Goal: Task Accomplishment & Management: Use online tool/utility

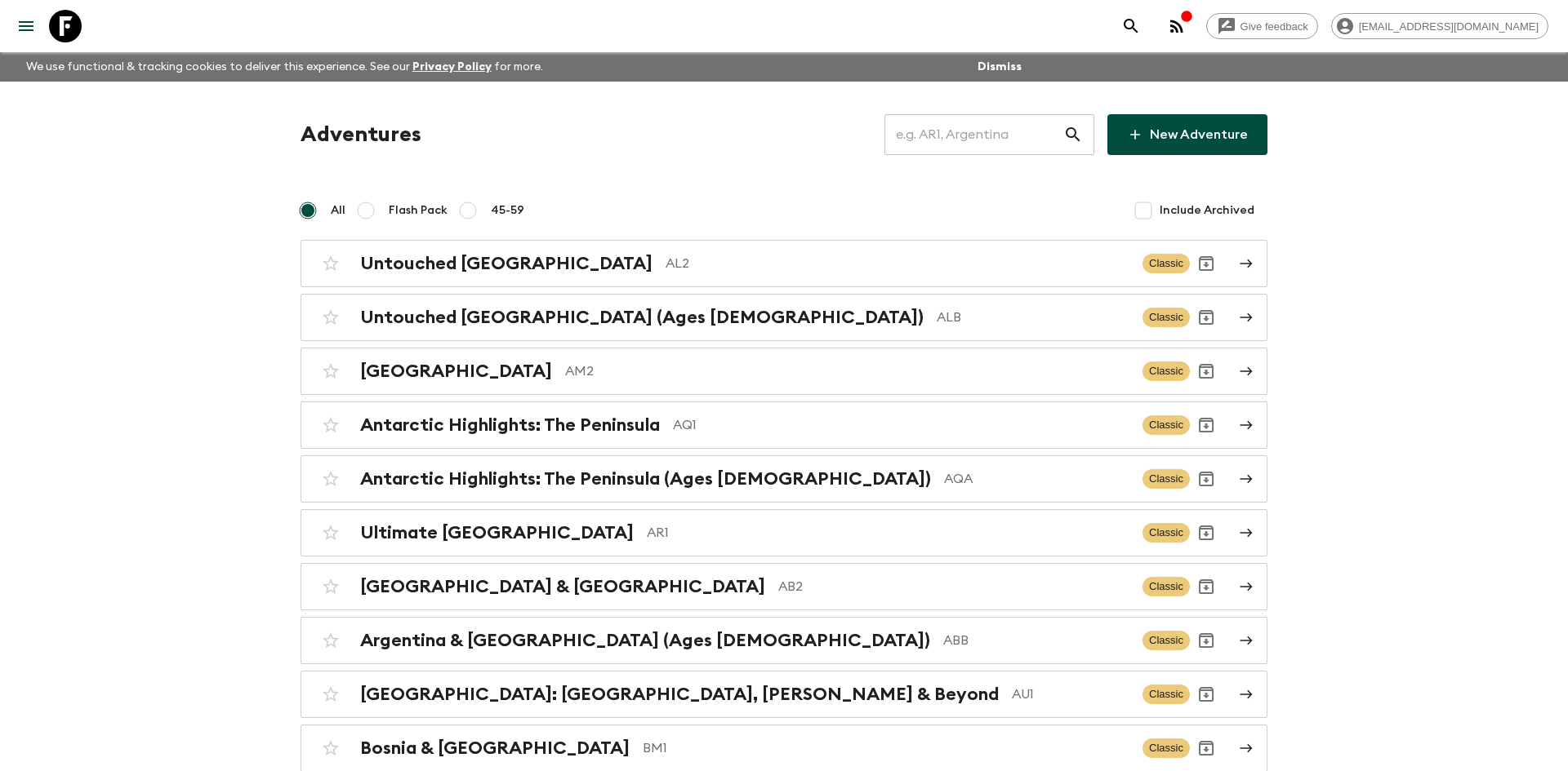
click at [909, 136] on input "text" at bounding box center [974, 134] width 179 height 46
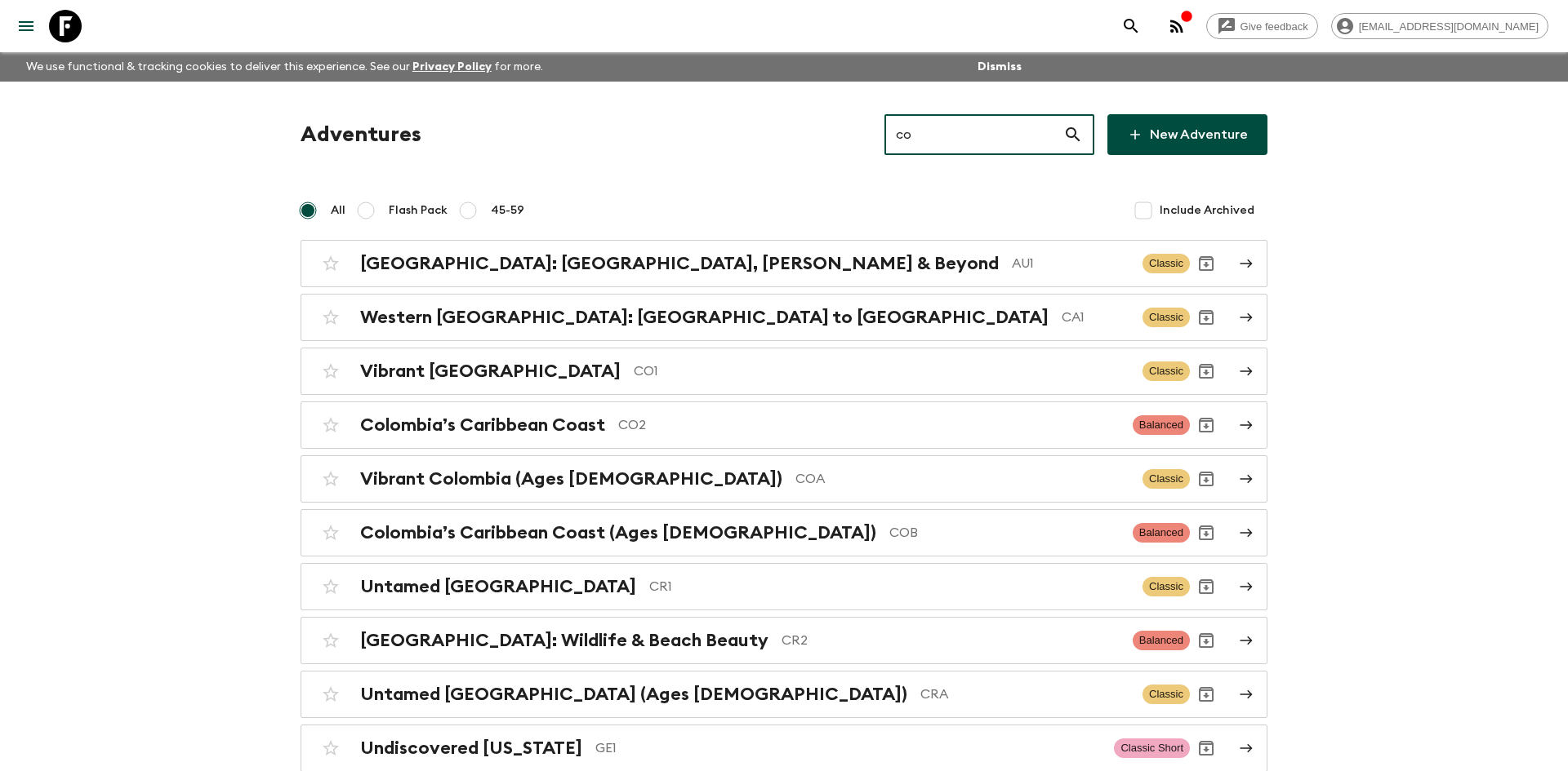
type input "co1"
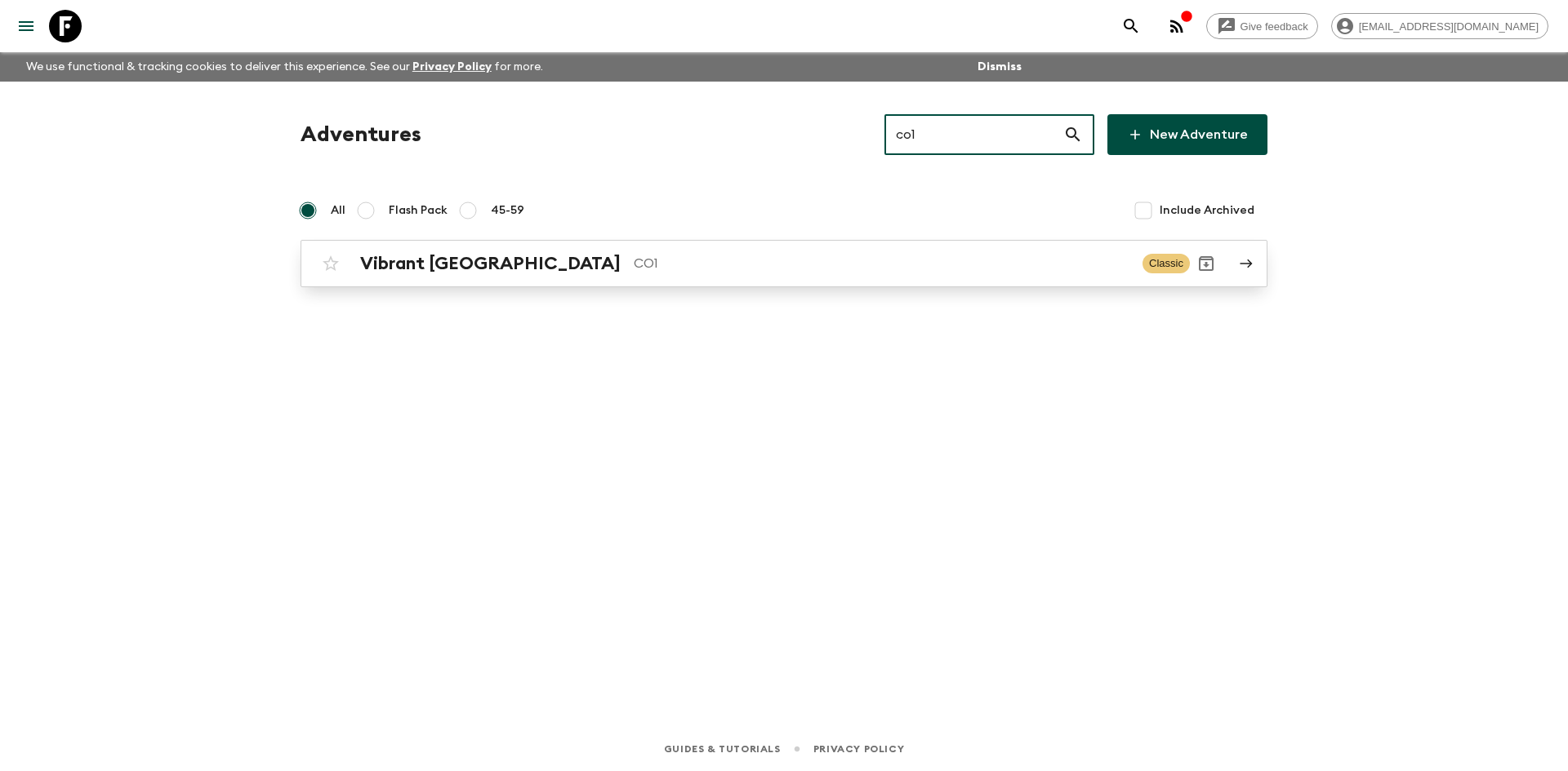
click at [387, 279] on div "Vibrant Colombia CO1 Classic" at bounding box center [752, 263] width 876 height 33
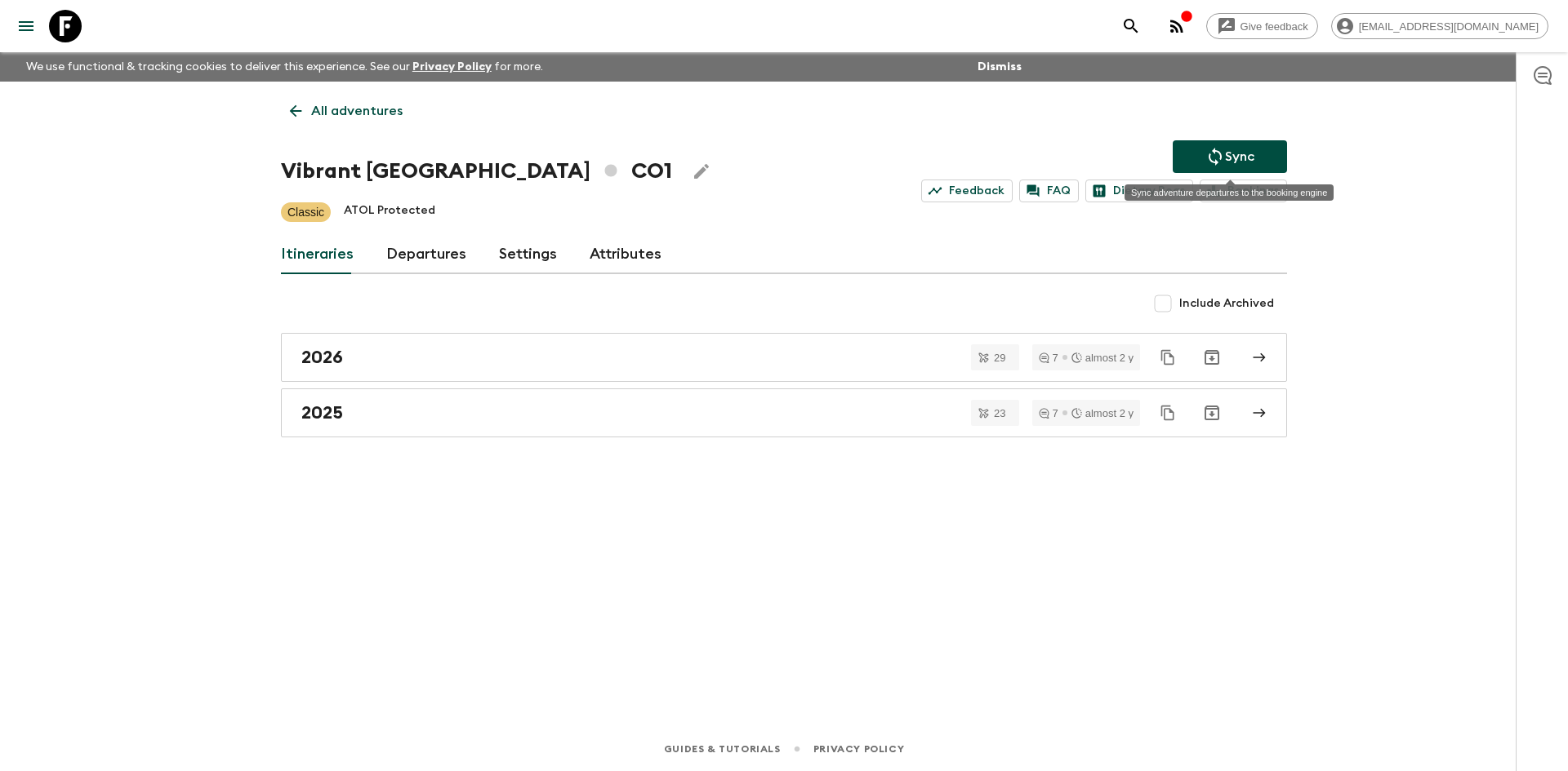
click at [1214, 157] on icon "Sync adventure departures to the booking engine" at bounding box center [1215, 156] width 20 height 20
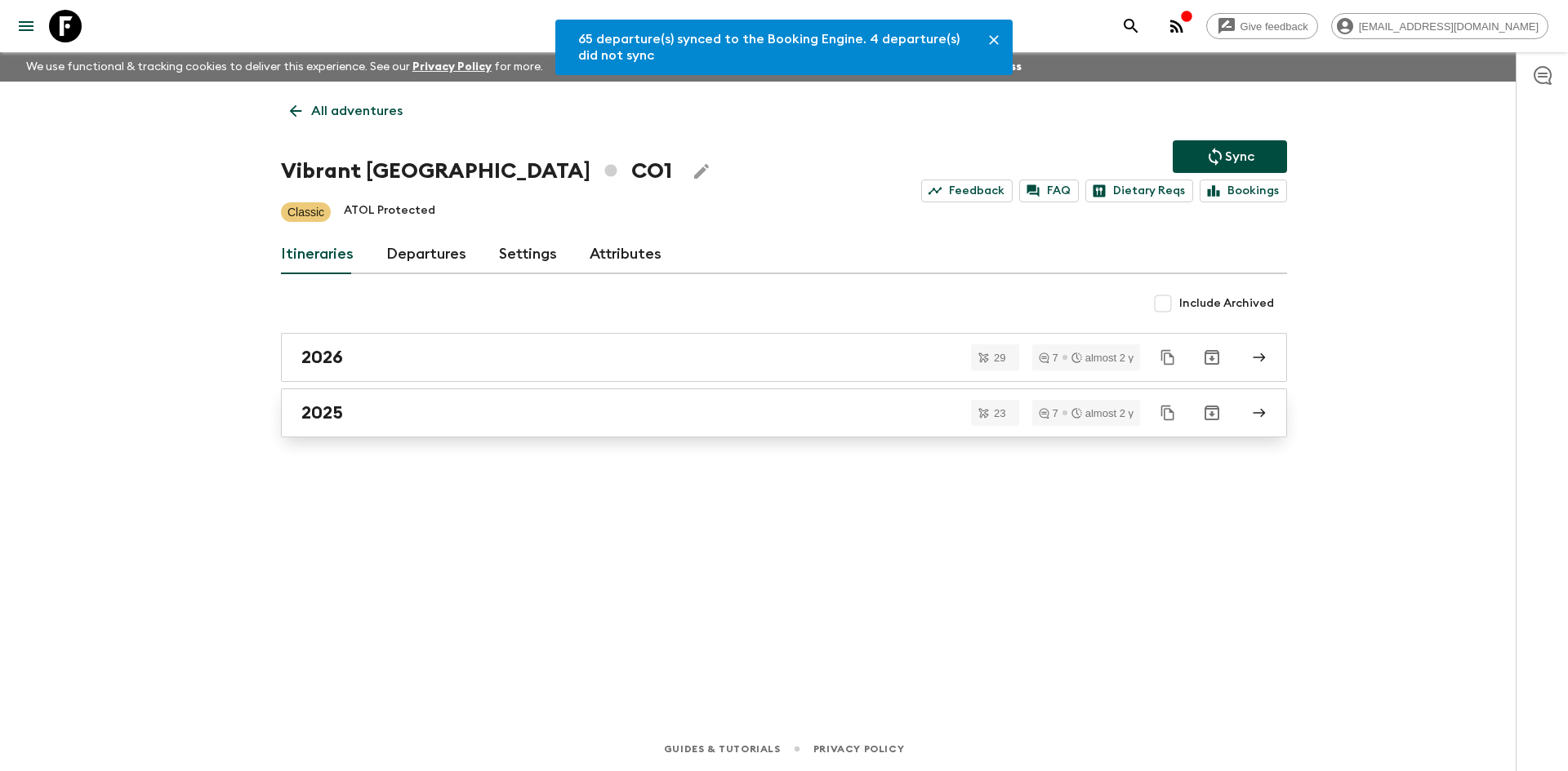
click at [364, 409] on div "2025" at bounding box center [769, 413] width 934 height 21
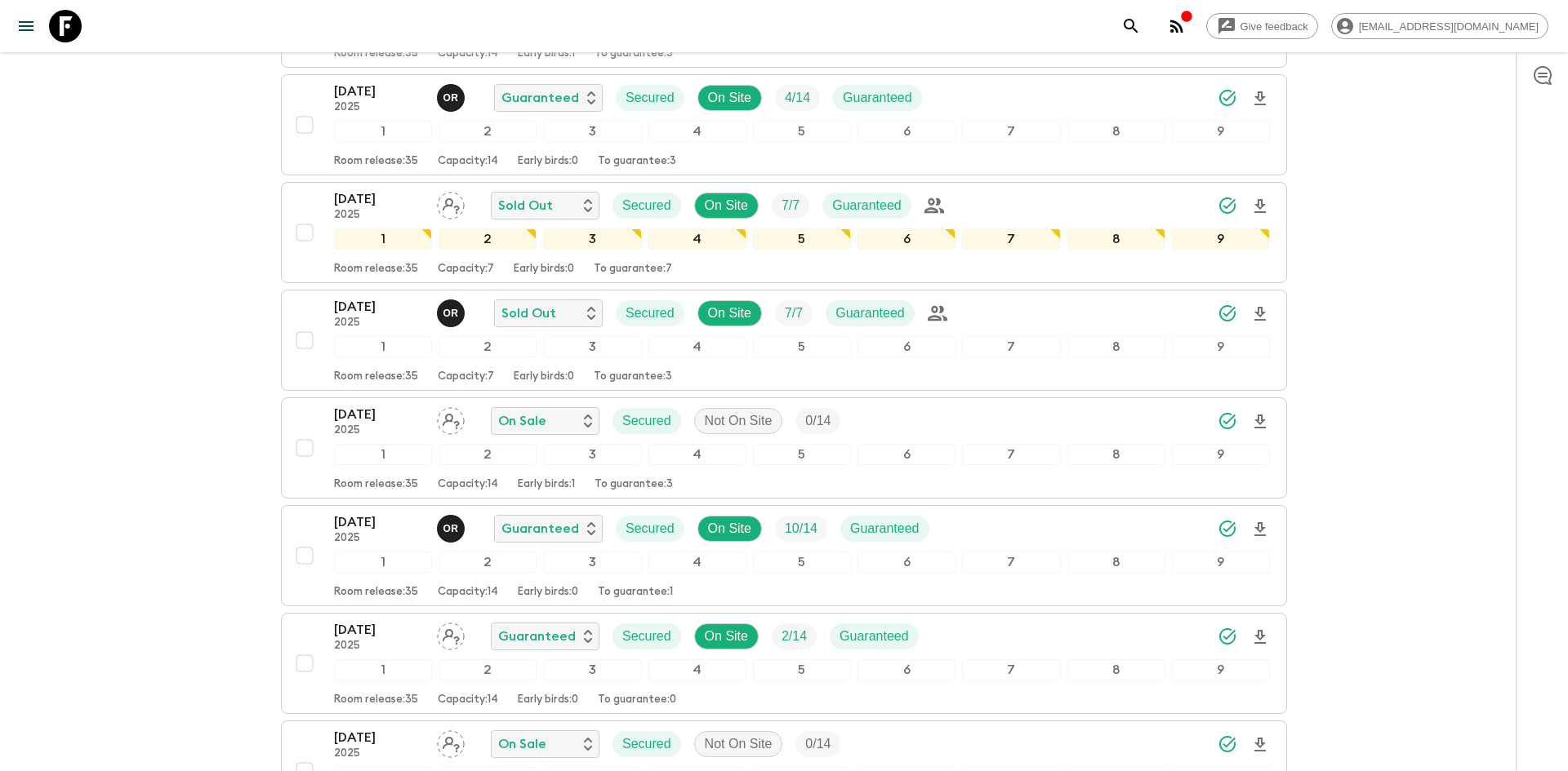
scroll to position [1459, 0]
click at [1262, 207] on icon "Download Onboarding" at bounding box center [1260, 206] width 20 height 20
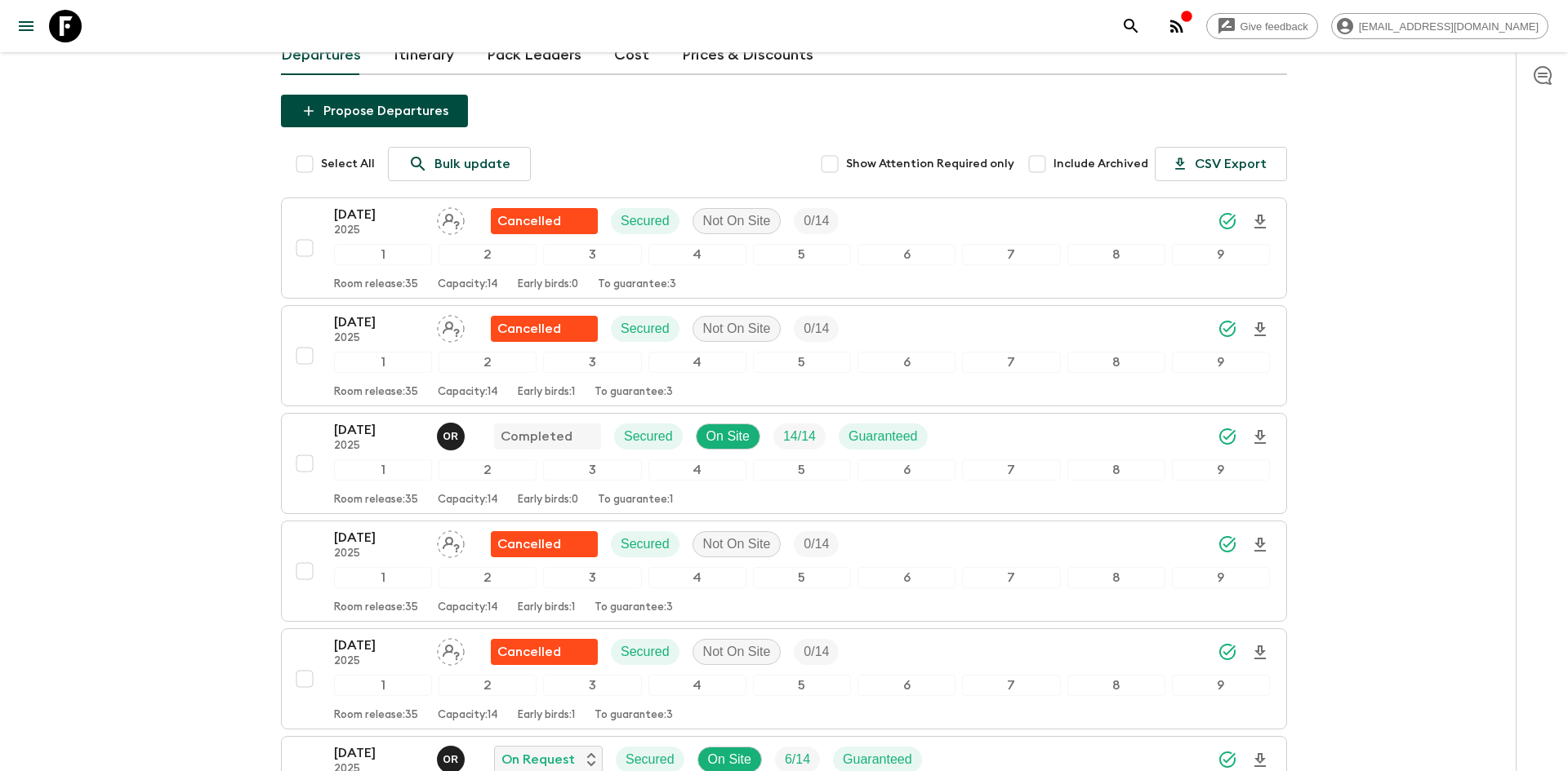
scroll to position [0, 0]
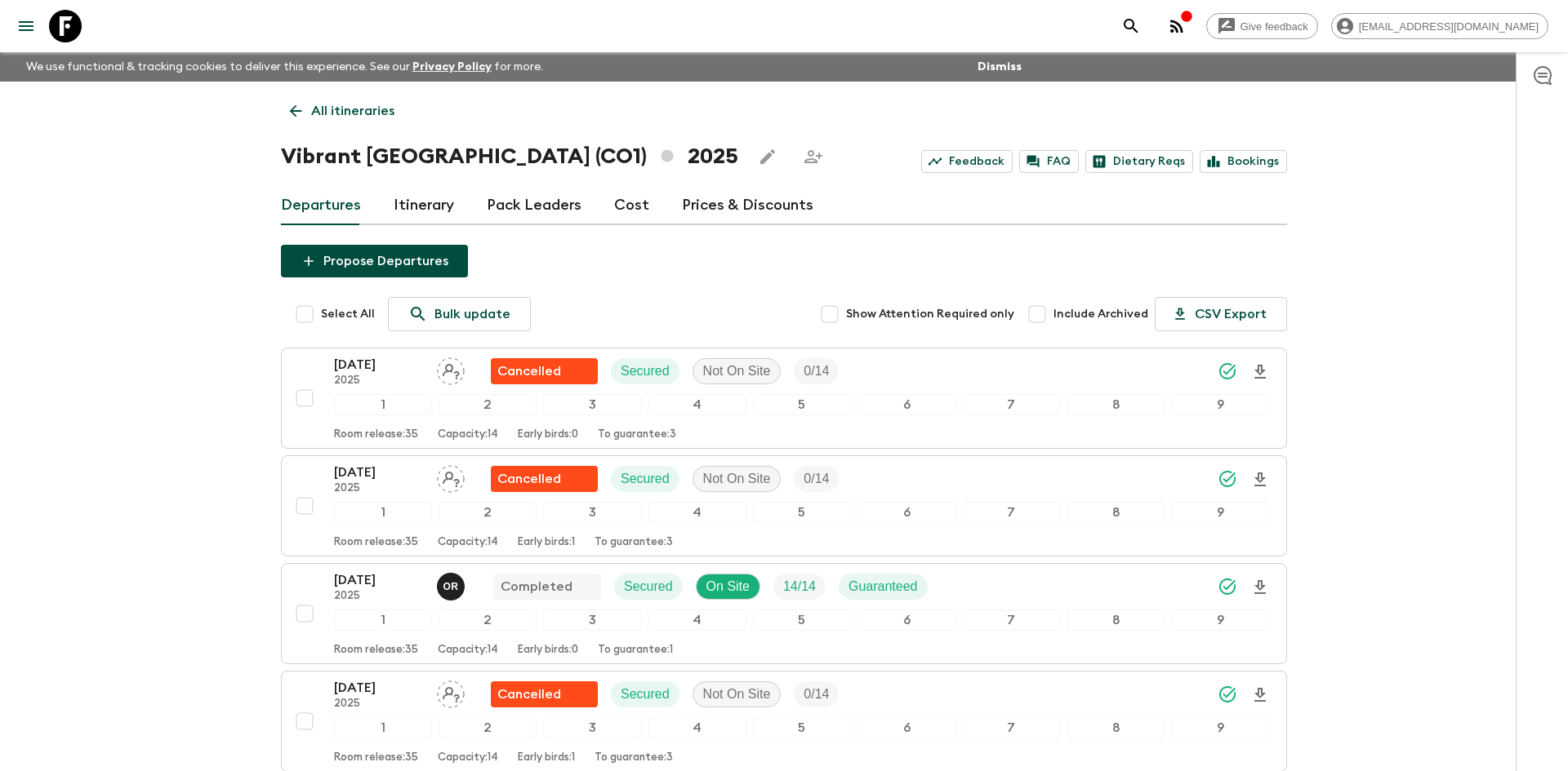
click at [338, 117] on p "All itineraries" at bounding box center [353, 111] width 84 height 20
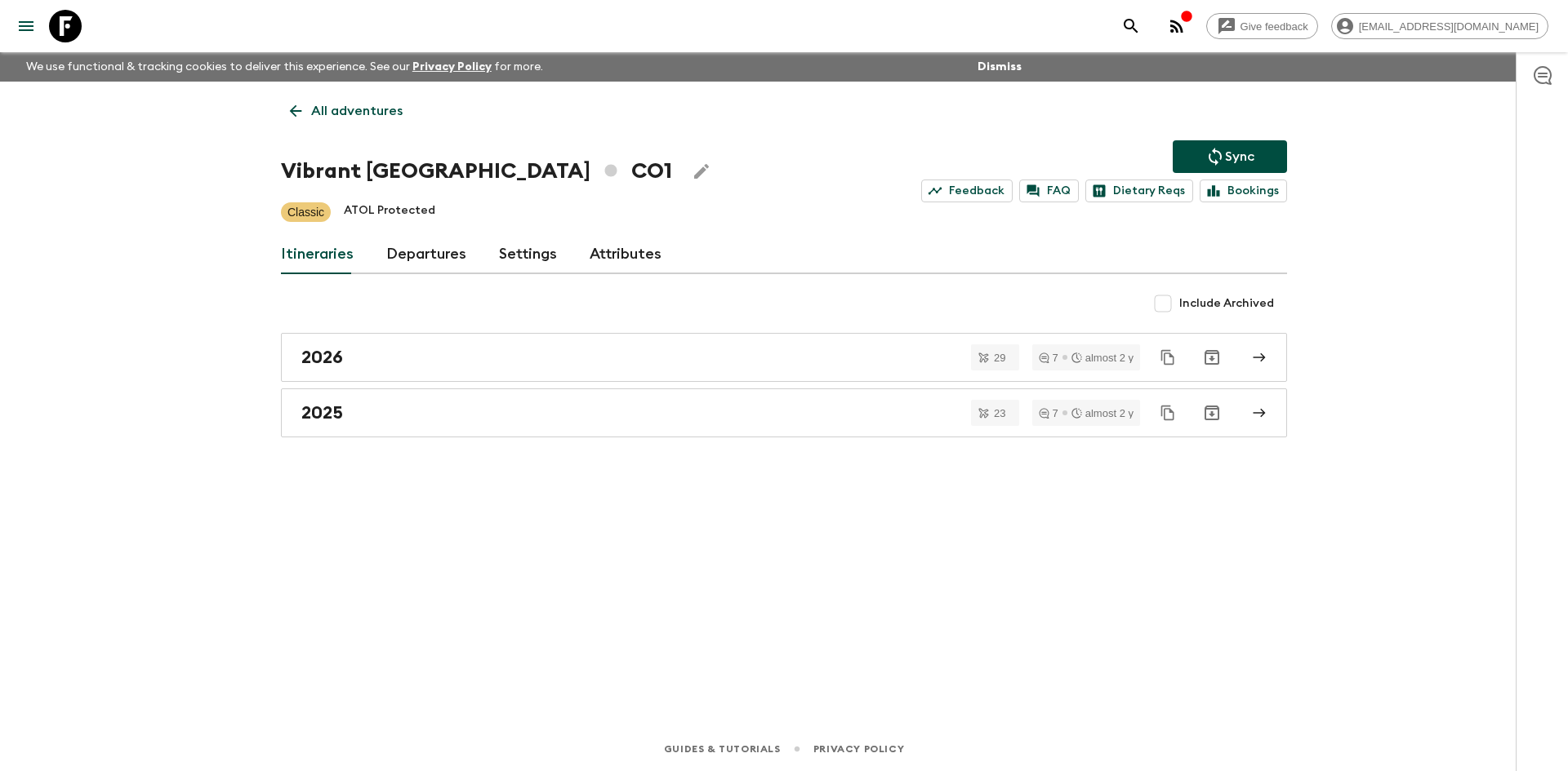
click at [338, 117] on p "All adventures" at bounding box center [356, 111] width 91 height 20
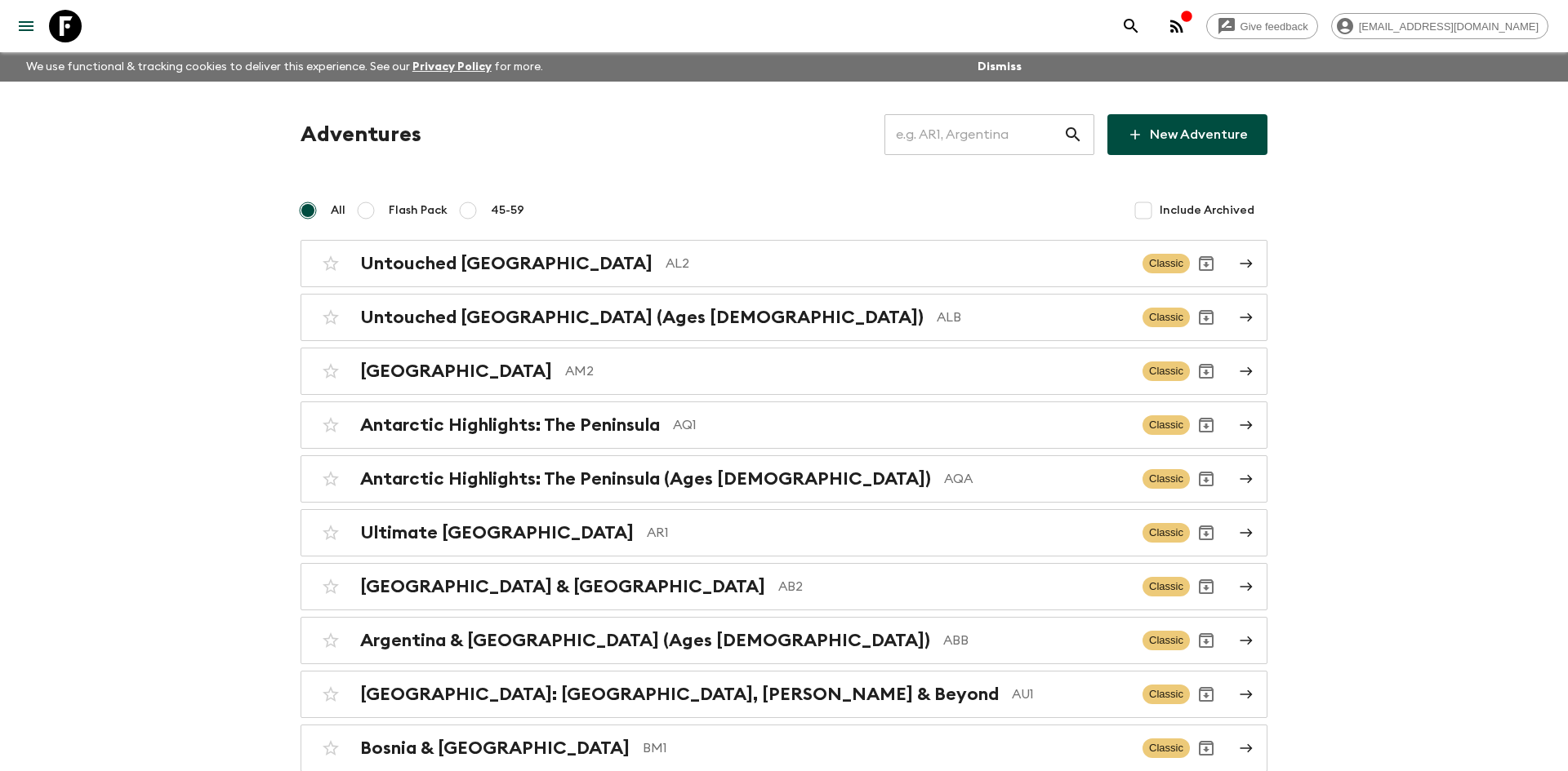
click at [952, 131] on input "text" at bounding box center [974, 134] width 179 height 46
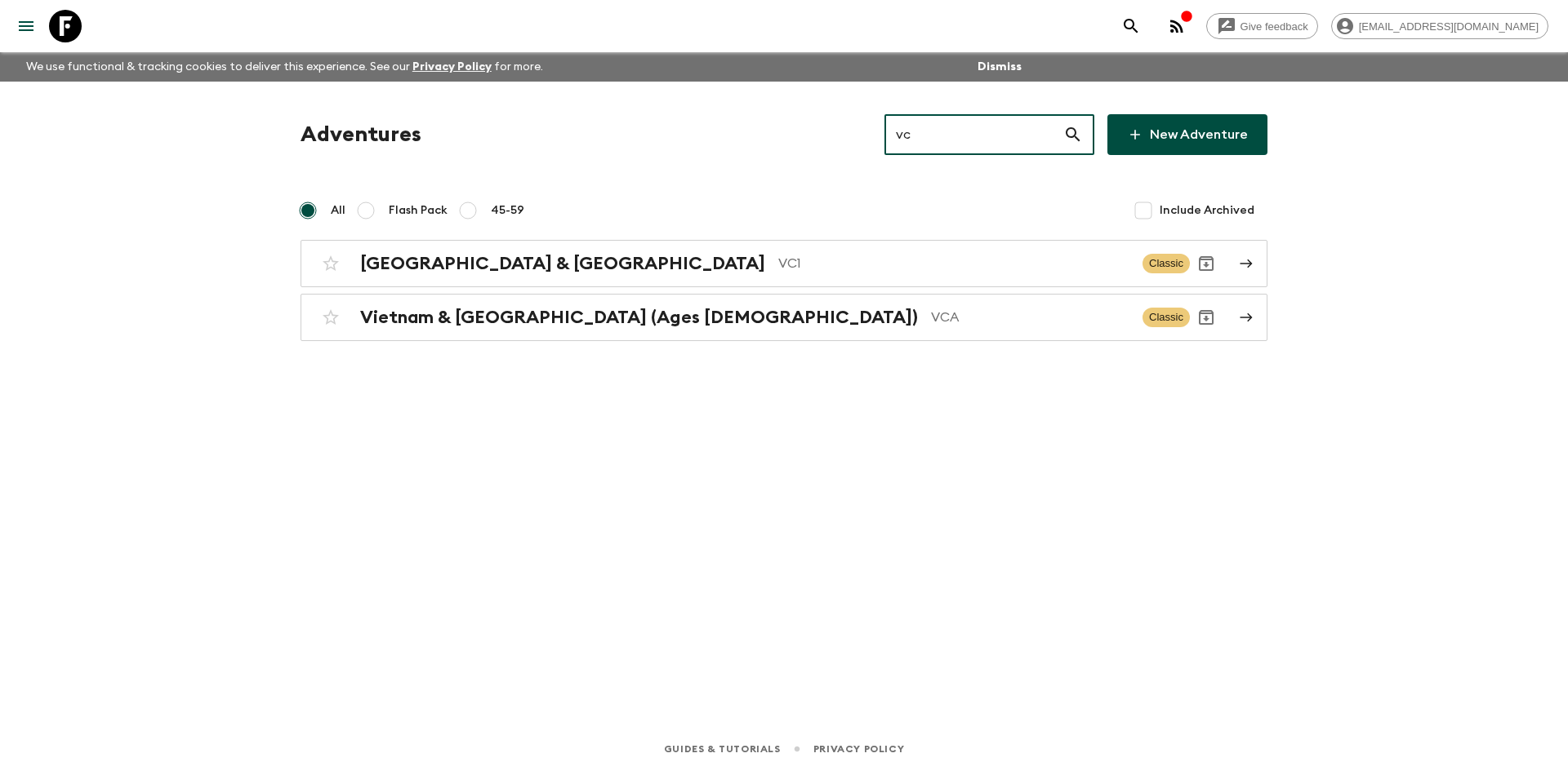
type input "vc1"
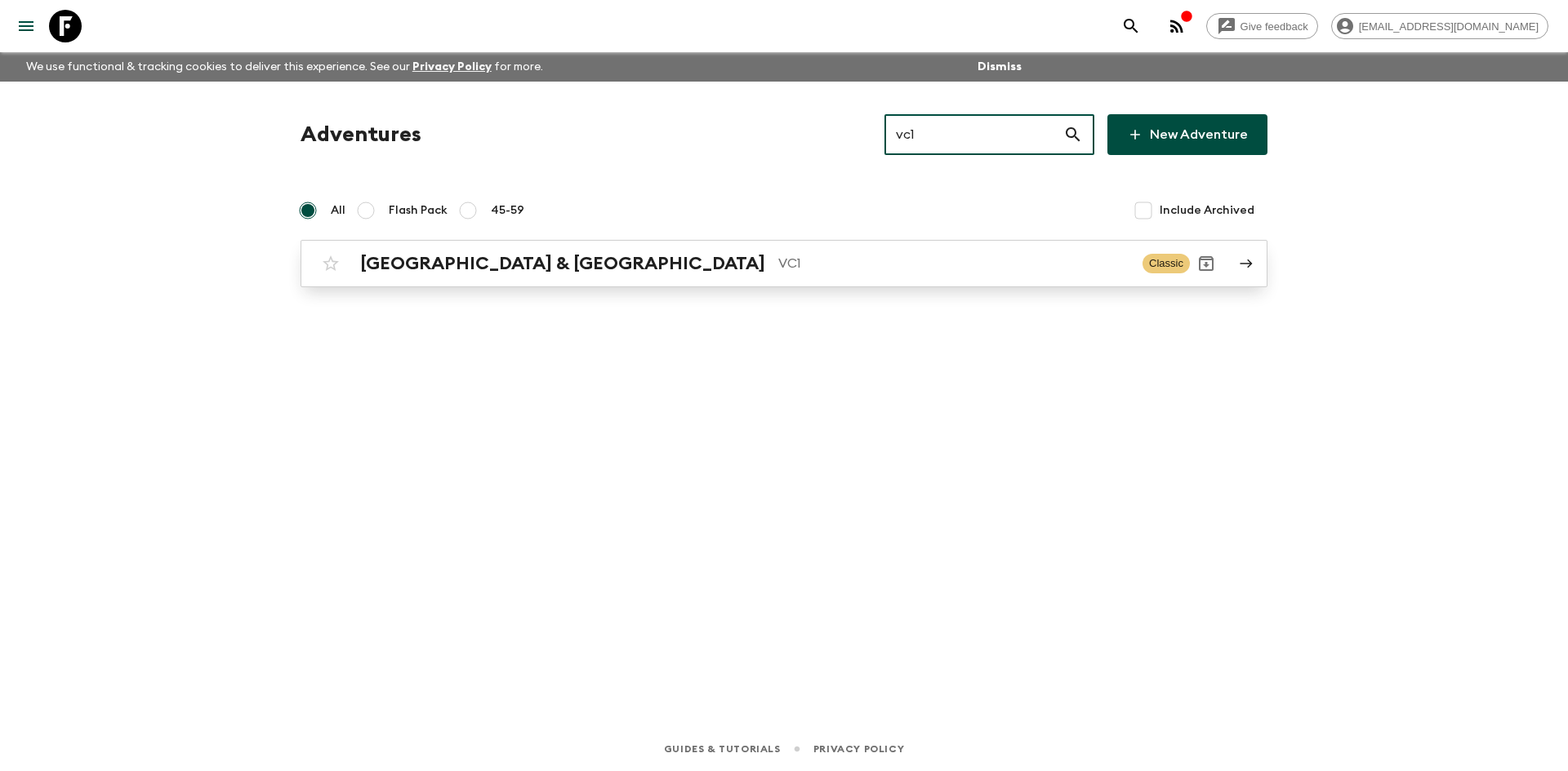
click at [778, 255] on p "VC1" at bounding box center [953, 263] width 351 height 20
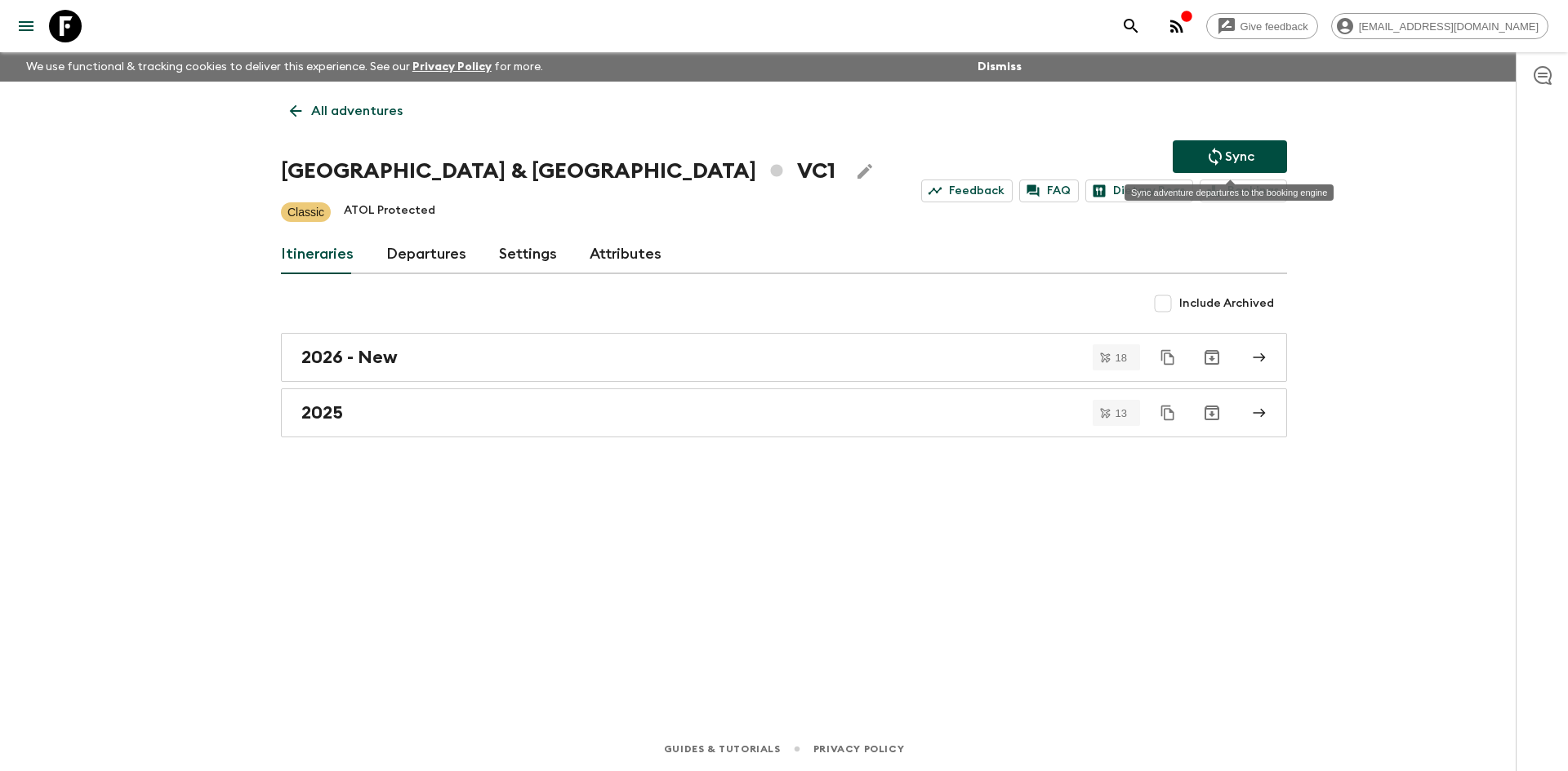
click at [1201, 163] on button "Sync" at bounding box center [1229, 156] width 114 height 33
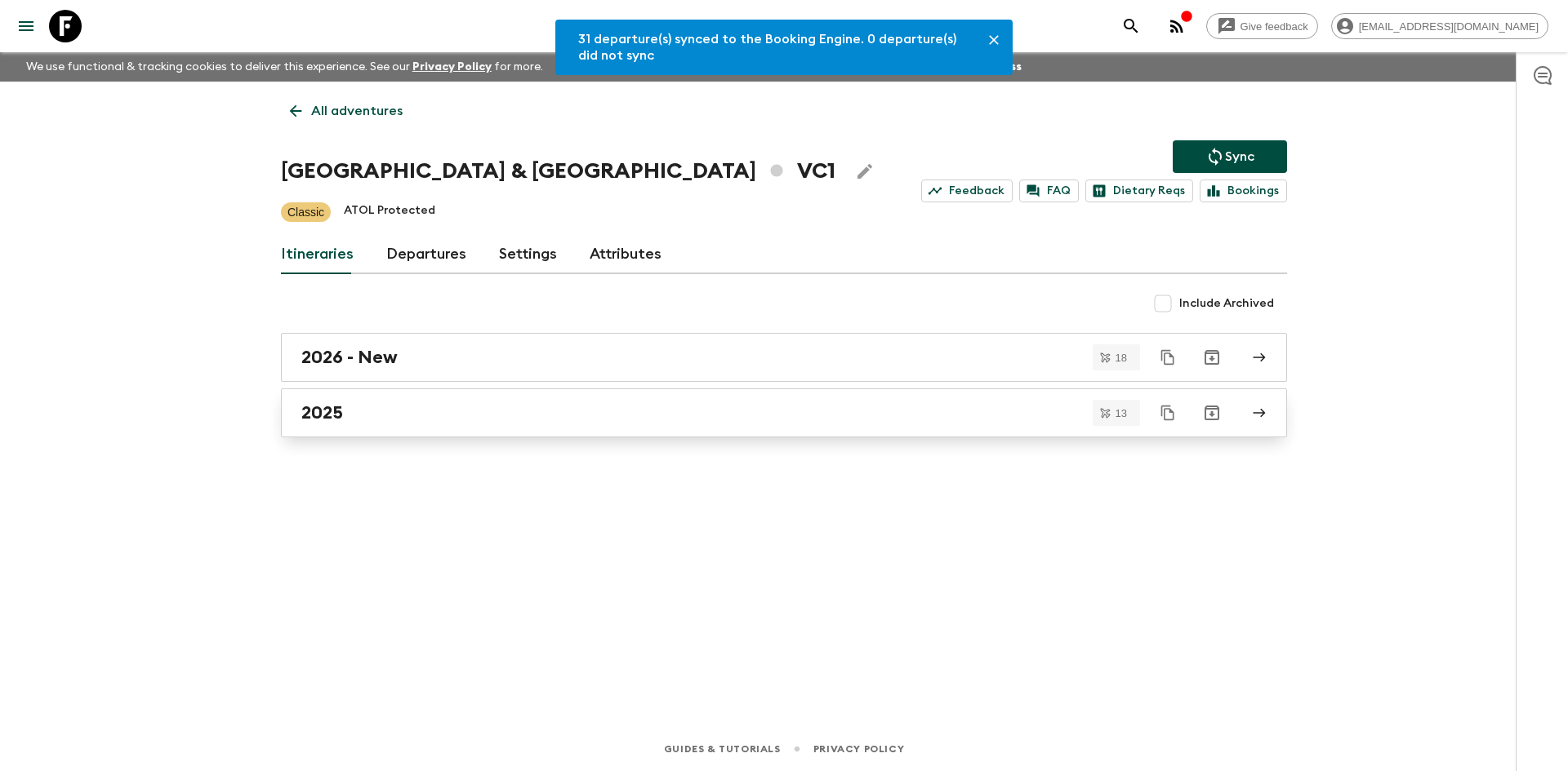
click at [435, 416] on div "2025" at bounding box center [769, 413] width 934 height 21
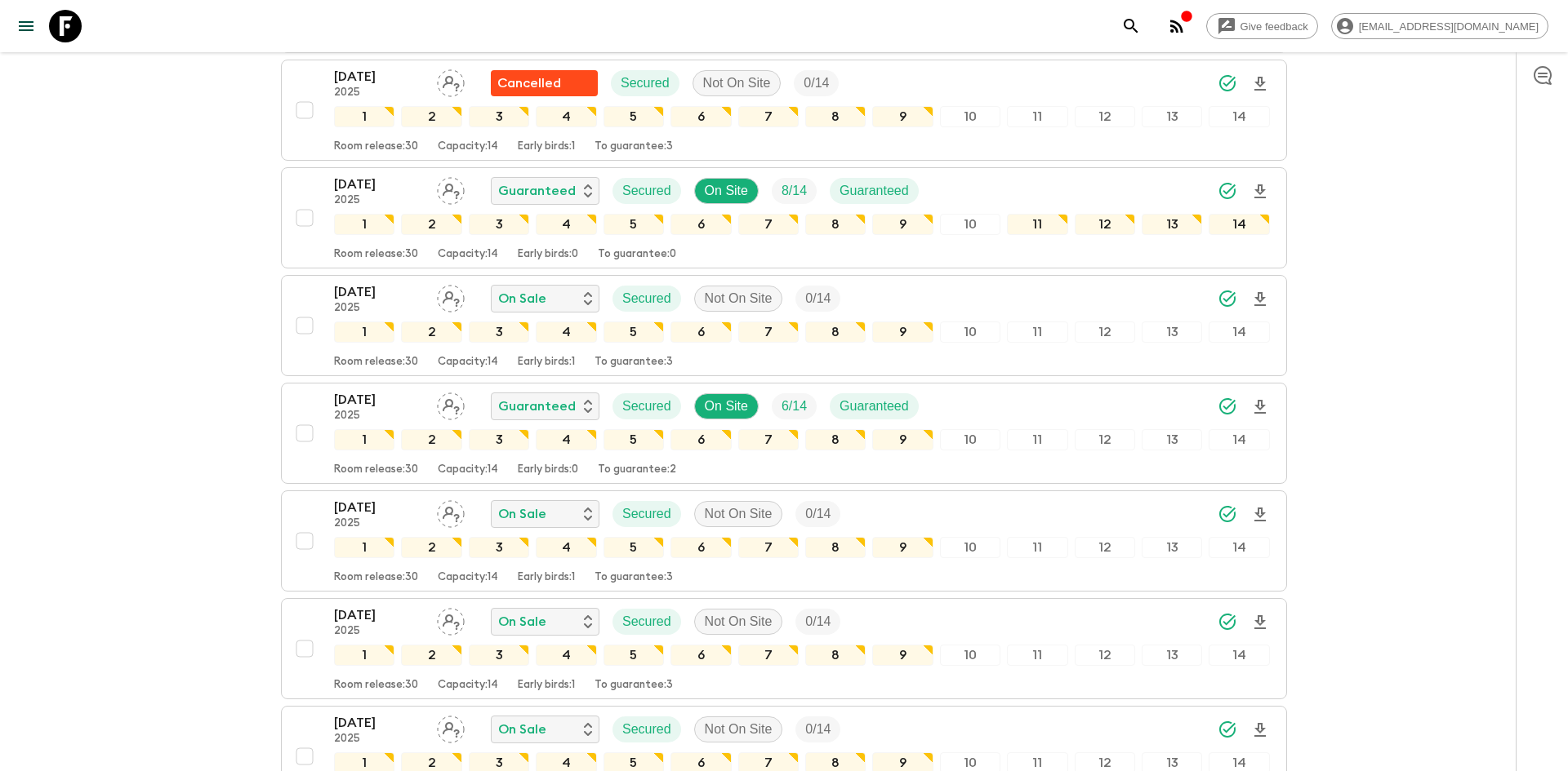
scroll to position [508, 0]
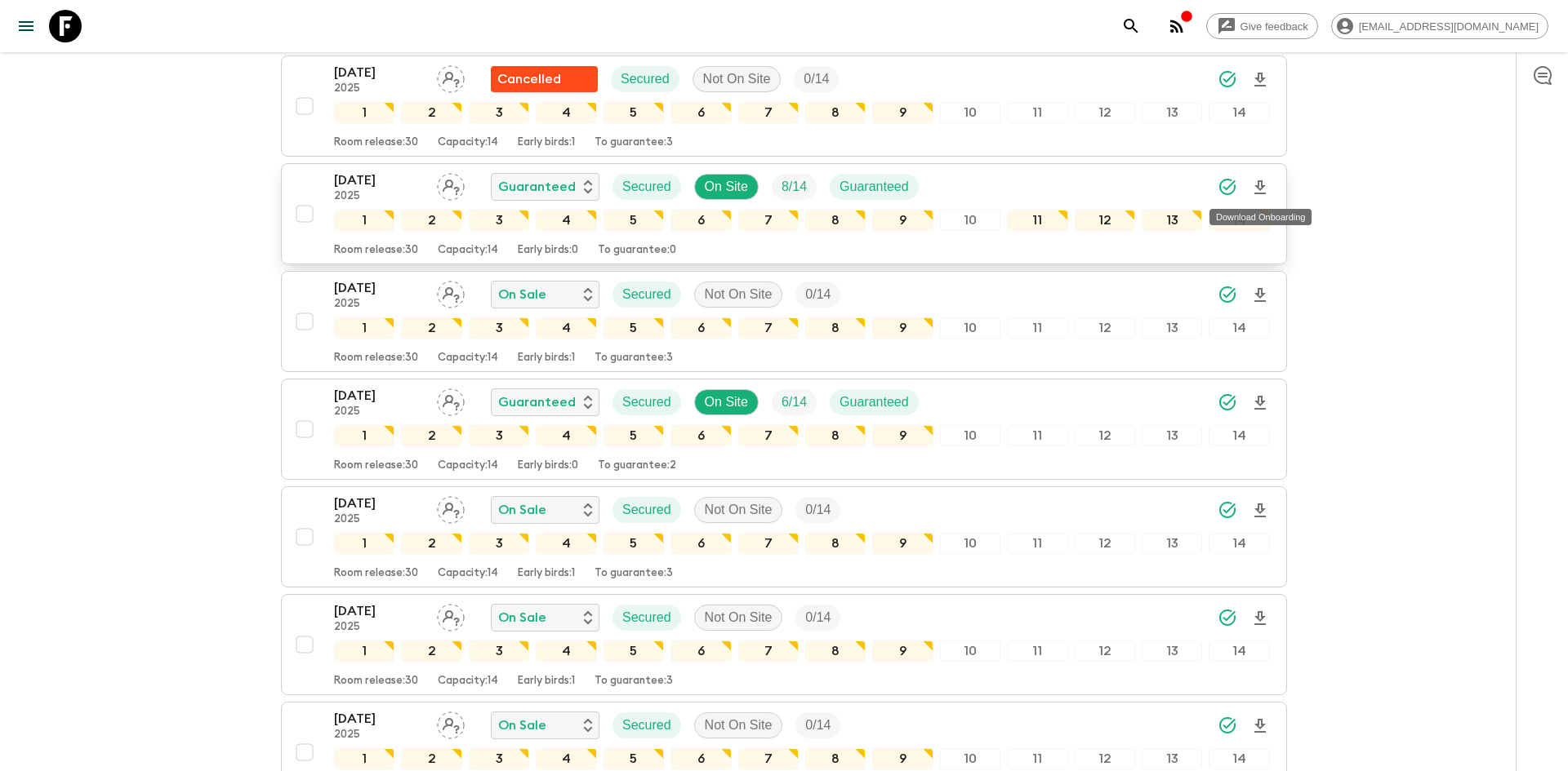
click at [1263, 184] on icon "Download Onboarding" at bounding box center [1260, 187] width 11 height 14
